Goal: Task Accomplishment & Management: Use online tool/utility

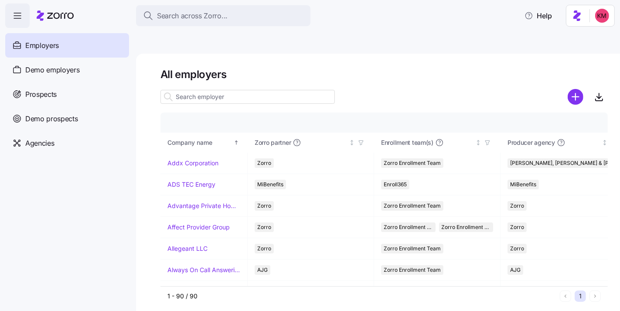
click at [359, 68] on h1 "All employers" at bounding box center [383, 75] width 447 height 14
click at [63, 90] on div "Prospects" at bounding box center [67, 94] width 124 height 24
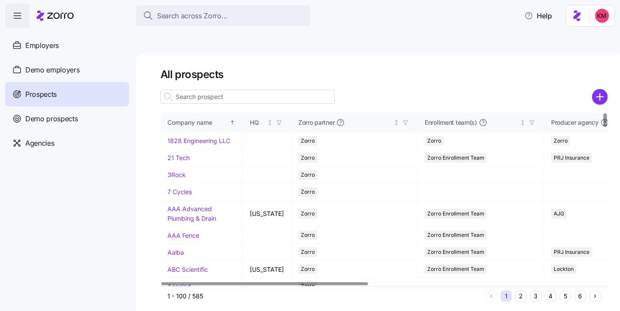
click at [229, 90] on input at bounding box center [247, 97] width 174 height 14
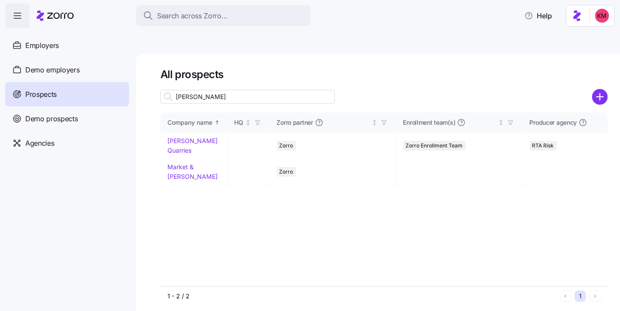
click at [233, 90] on input "johnson" at bounding box center [247, 97] width 174 height 14
type input "johnson"
click at [194, 137] on link "[PERSON_NAME] Quarries" at bounding box center [192, 145] width 50 height 17
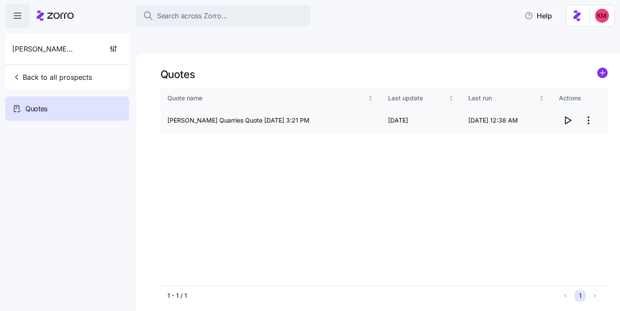
click at [590, 100] on html "Search across Zorro... Help Johnson Quarries Back to all prospects Quotes - new…" at bounding box center [310, 196] width 620 height 393
click at [398, 201] on html "Search across Zorro... Help Johnson Quarries Back to all prospects Quotes - new…" at bounding box center [310, 196] width 620 height 393
click at [568, 115] on icon "button" at bounding box center [567, 120] width 10 height 10
click at [590, 97] on html "Search across Zorro... Help Johnson Quarries Back to all prospects Quotes - new…" at bounding box center [310, 196] width 620 height 393
click at [561, 120] on div "Edit quote" at bounding box center [553, 121] width 80 height 14
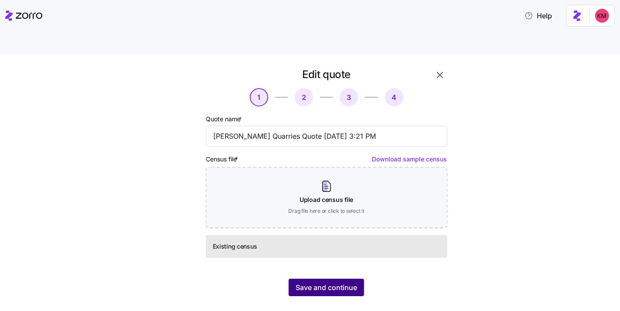
click at [350, 282] on span "Save and continue" at bounding box center [326, 287] width 61 height 10
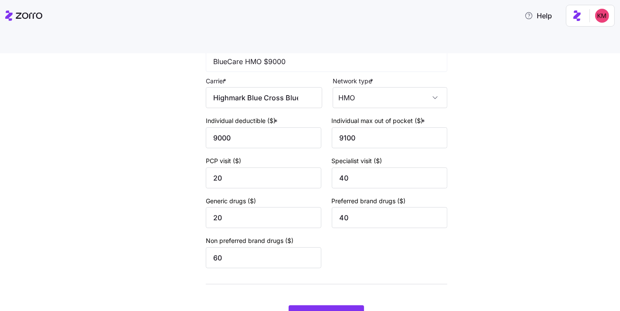
scroll to position [368, 0]
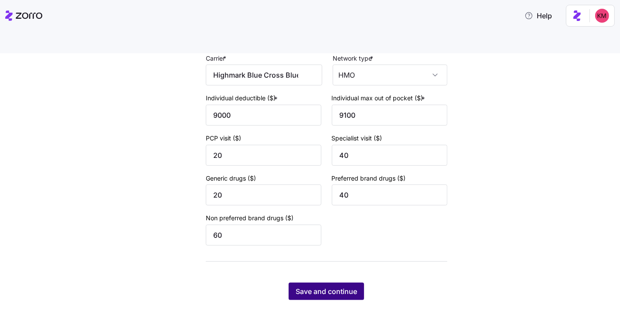
click at [340, 282] on button "Save and continue" at bounding box center [326, 290] width 75 height 17
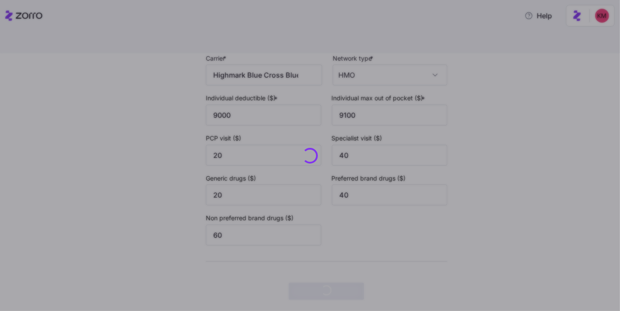
scroll to position [0, 0]
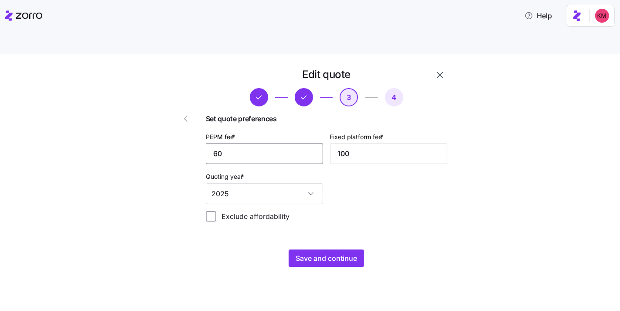
click at [278, 143] on input "60" at bounding box center [264, 153] width 117 height 21
type input "40"
type input "1000"
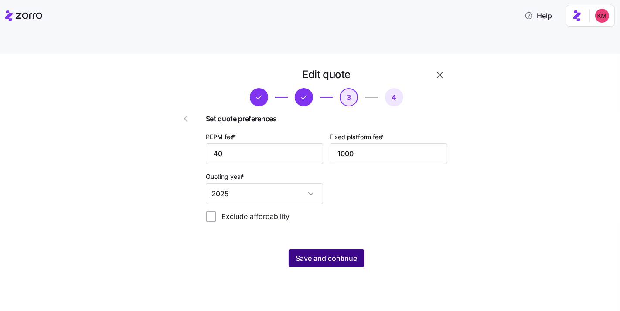
click at [313, 253] on span "Save and continue" at bounding box center [326, 258] width 61 height 10
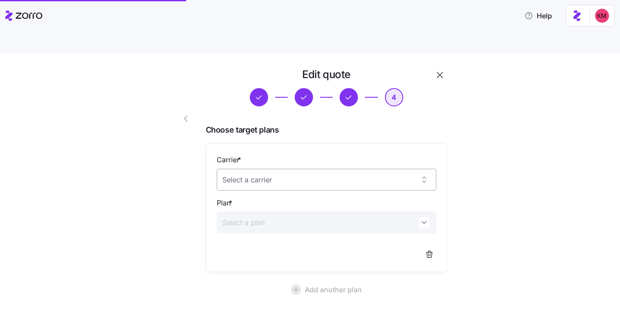
click at [292, 169] on input "Carrier *" at bounding box center [327, 180] width 220 height 22
click at [312, 184] on span "Highmark BlueCross BlueShield" at bounding box center [267, 186] width 89 height 10
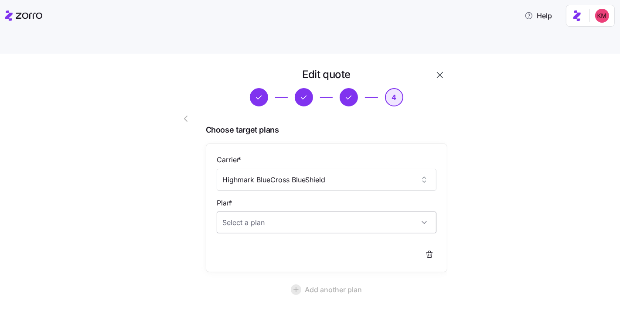
type input "Highmark BlueCross BlueShield"
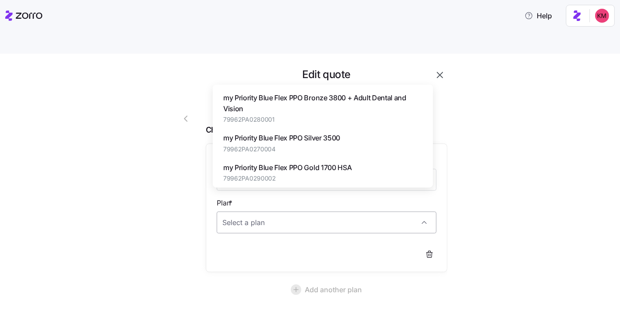
click at [301, 211] on input "Plan *" at bounding box center [327, 222] width 220 height 22
paste input "my Priority Blue Flex PPO Gold 1500"
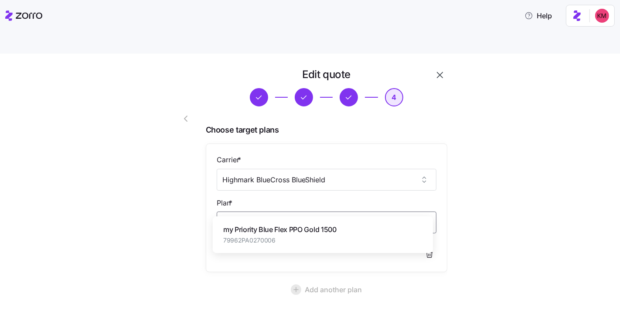
click at [320, 239] on span "79962PA0270006" at bounding box center [279, 240] width 113 height 9
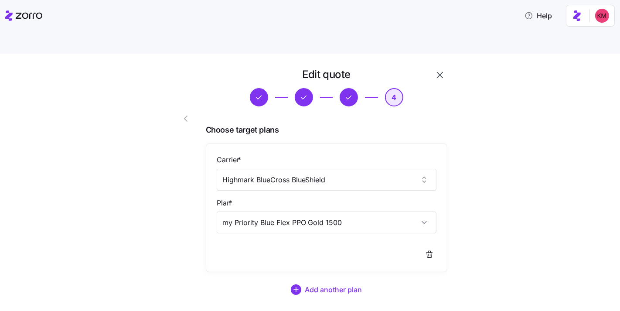
type input "my Priority Blue Flex PPO Gold 1500"
click at [480, 275] on div "Edit quote 4 Choose target plans Carrier * Highmark BlueCross BlueShield Plan *…" at bounding box center [315, 209] width 583 height 282
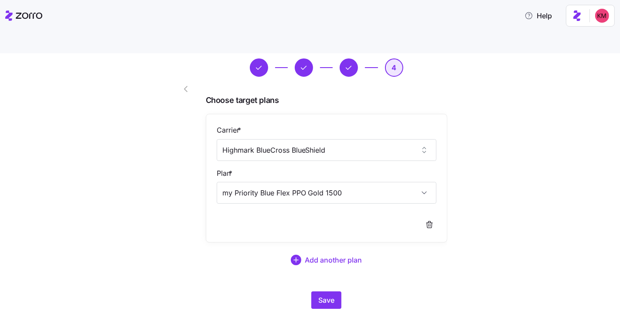
scroll to position [38, 0]
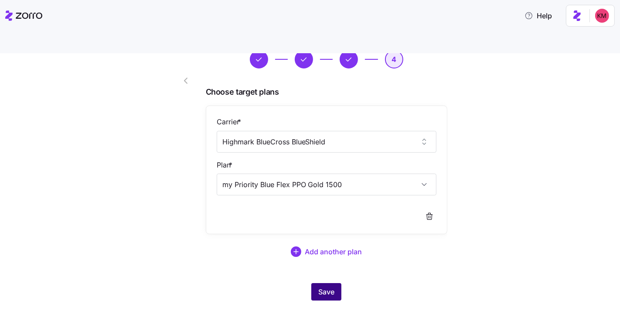
click at [314, 283] on button "Save" at bounding box center [326, 291] width 30 height 17
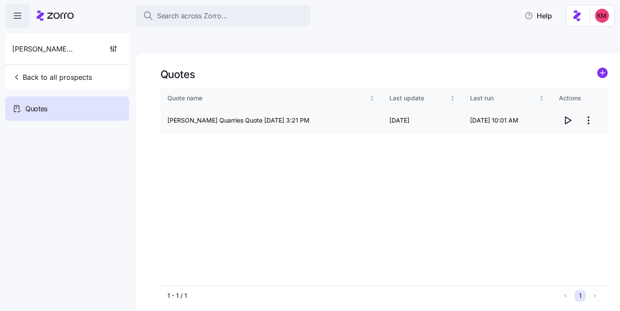
drag, startPoint x: 549, startPoint y: 140, endPoint x: 571, endPoint y: 106, distance: 40.4
click at [549, 140] on div "Quote name Last update Last run Actions Johnson Quarries Quote 08/23/2025 3:21 …" at bounding box center [383, 186] width 447 height 197
click at [571, 115] on icon "button" at bounding box center [567, 120] width 10 height 10
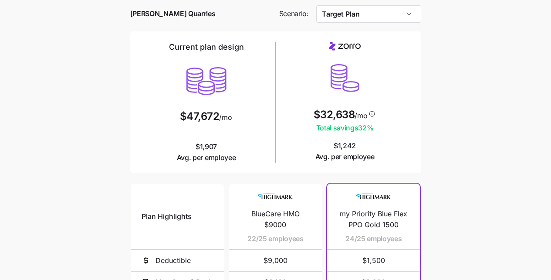
scroll to position [67, 0]
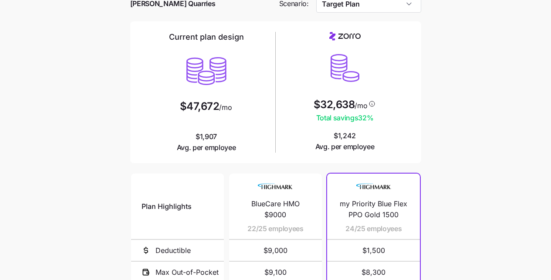
click at [381, 198] on span "my Priority Blue Flex PPO Gold 1500" at bounding box center [374, 209] width 72 height 22
copy span "my Priority Blue Flex PPO Gold 1500"
click at [455, 162] on main "Current plan vs. [PERSON_NAME]’s ICHRA recommendation See how your current plan…" at bounding box center [275, 191] width 551 height 476
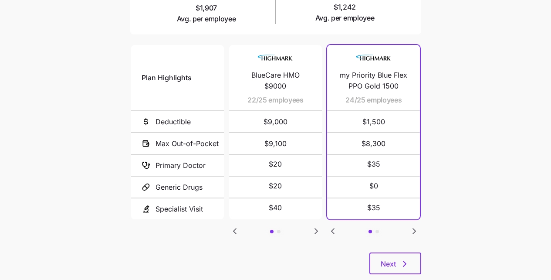
scroll to position [196, 0]
click at [401, 252] on button "Next" at bounding box center [396, 263] width 52 height 22
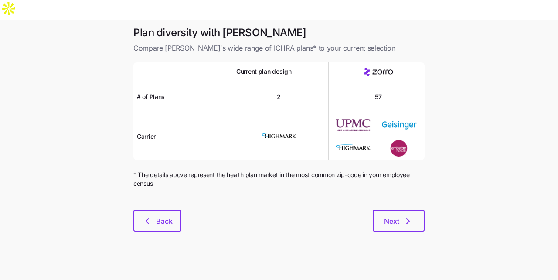
click at [392, 199] on div at bounding box center [278, 204] width 291 height 10
click at [394, 210] on button "Next" at bounding box center [399, 221] width 52 height 22
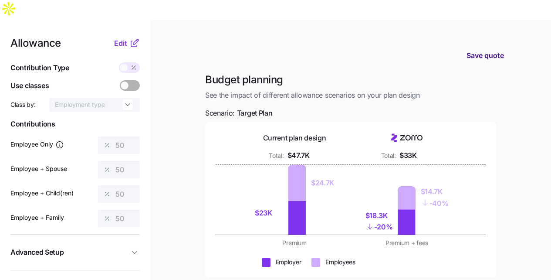
click at [466, 43] on button "Save quote" at bounding box center [485, 55] width 51 height 24
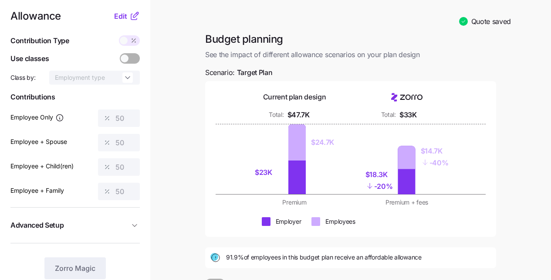
scroll to position [26, 0]
